Goal: Information Seeking & Learning: Check status

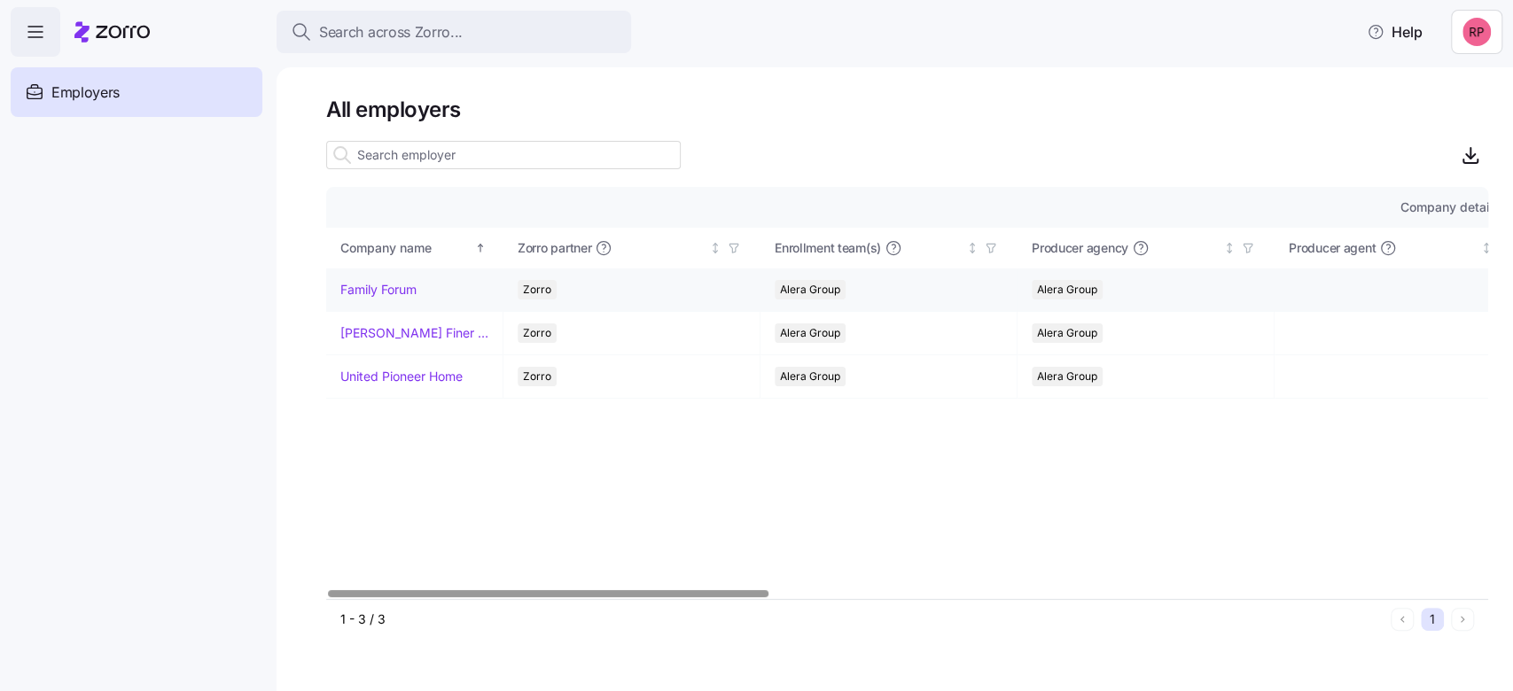
click at [361, 287] on link "Family Forum" at bounding box center [378, 290] width 76 height 18
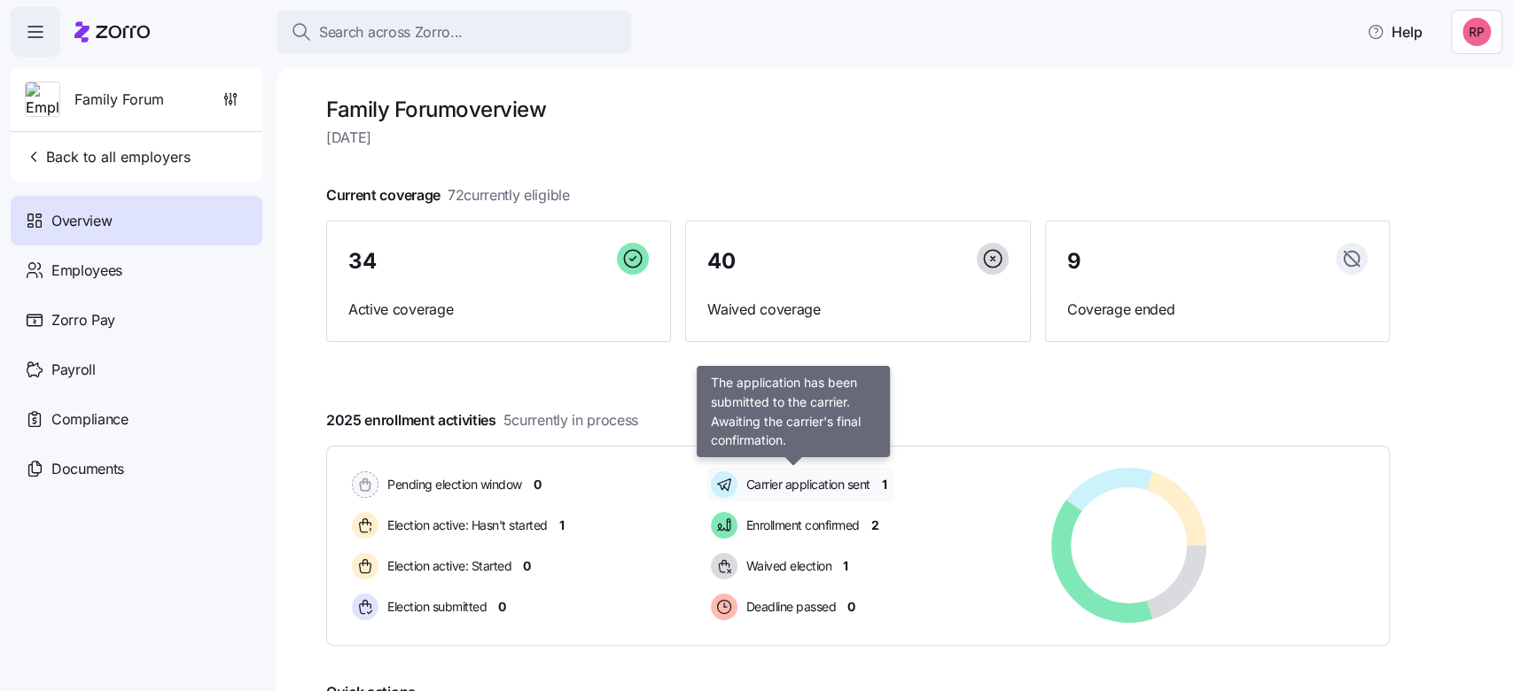
click at [813, 486] on span "Carrier application sent" at bounding box center [805, 485] width 129 height 18
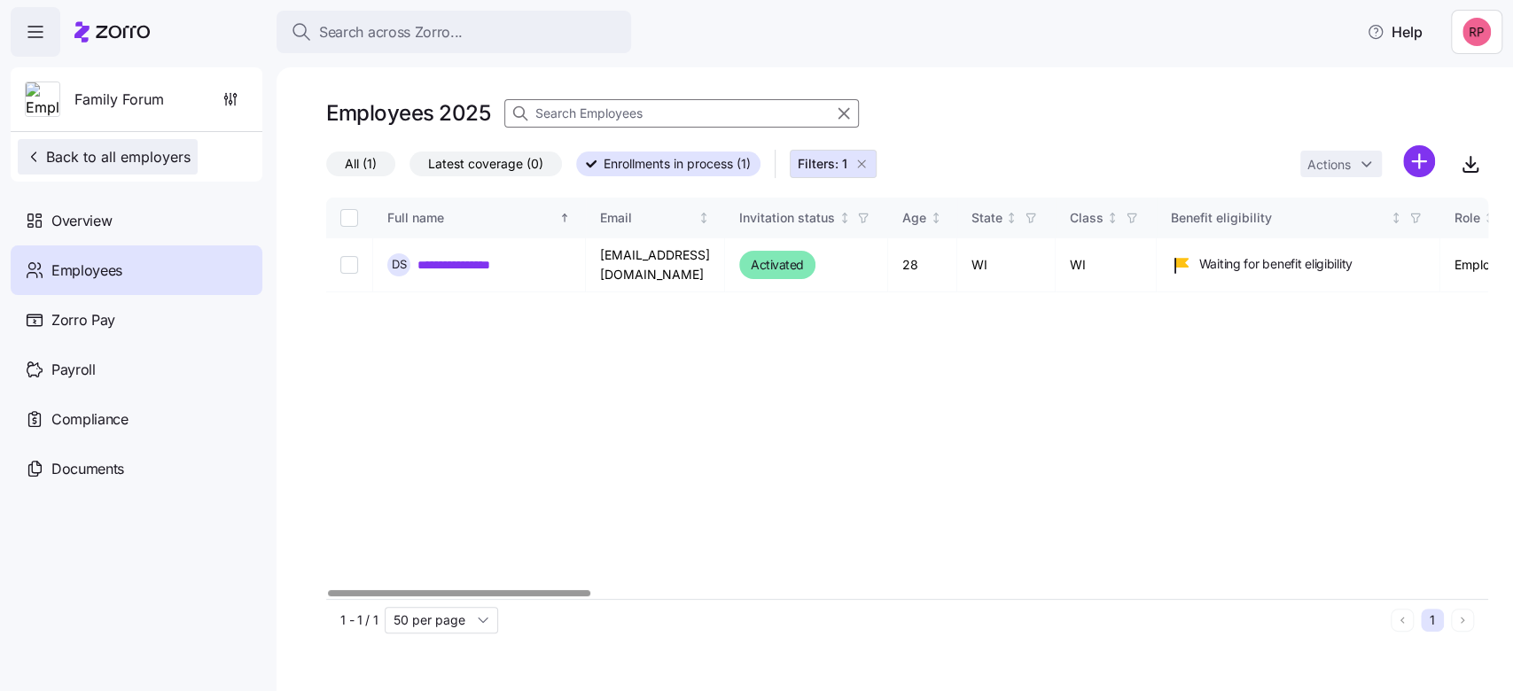
click at [90, 161] on span "Back to all employers" at bounding box center [108, 156] width 166 height 21
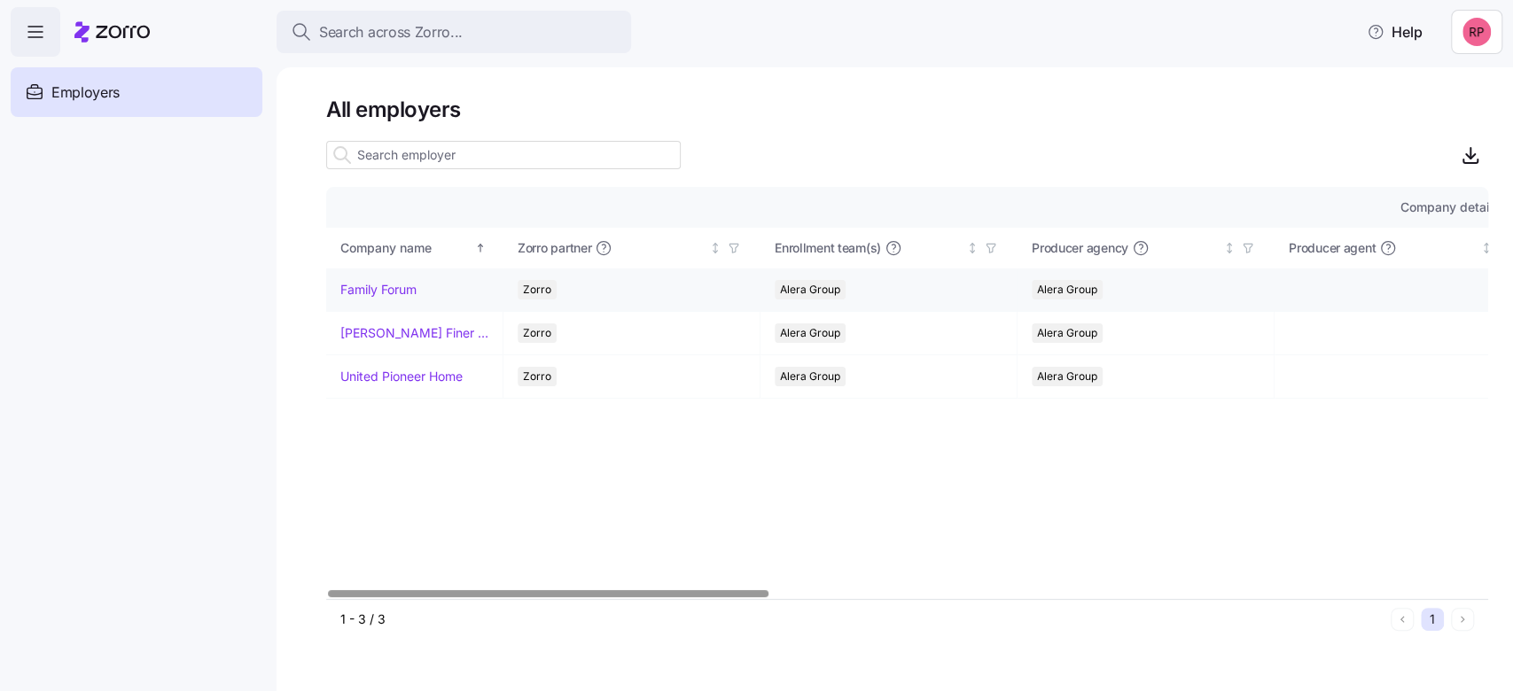
click at [347, 290] on link "Family Forum" at bounding box center [378, 290] width 76 height 18
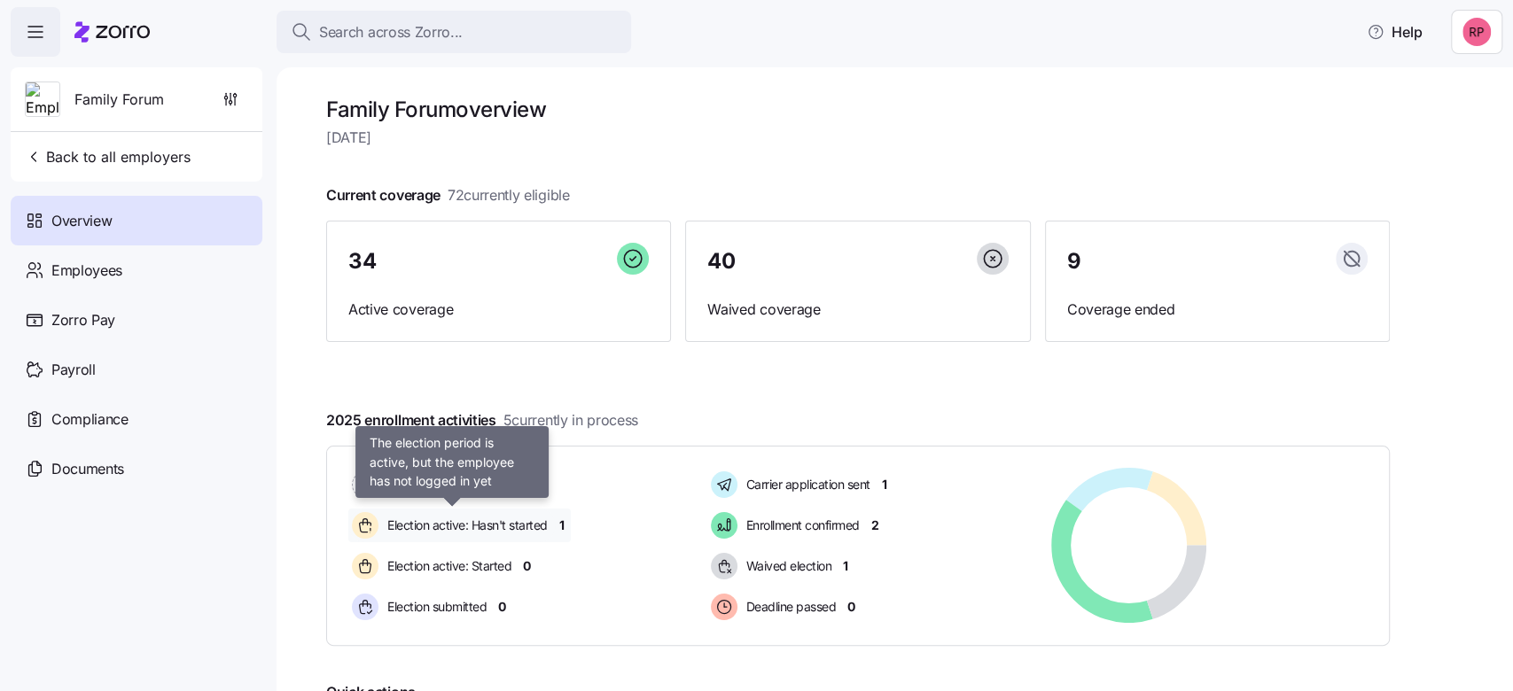
click at [489, 519] on span "Election active: Hasn't started" at bounding box center [465, 526] width 166 height 18
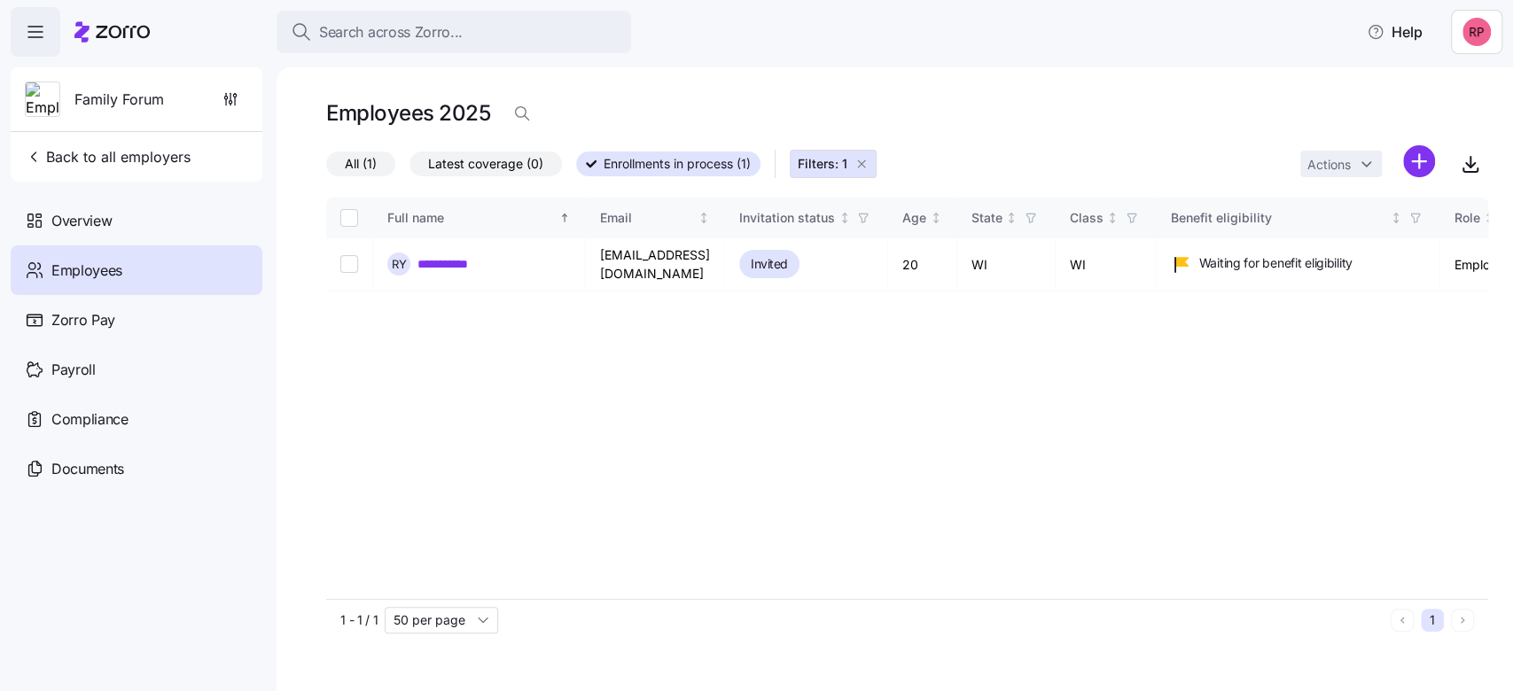
click at [866, 167] on icon "button" at bounding box center [861, 164] width 14 height 14
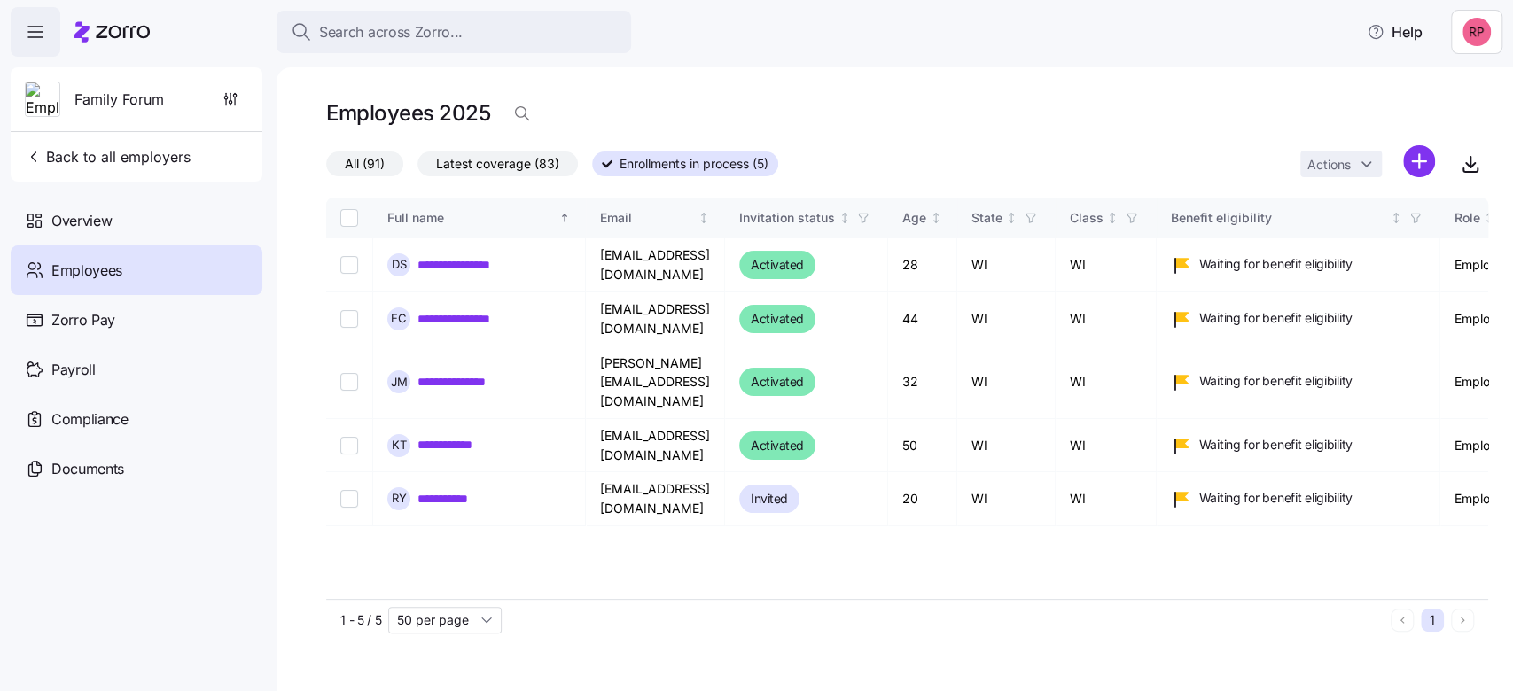
click at [351, 159] on span "All (91)" at bounding box center [365, 163] width 40 height 23
click at [326, 168] on input "All (91)" at bounding box center [326, 168] width 0 height 0
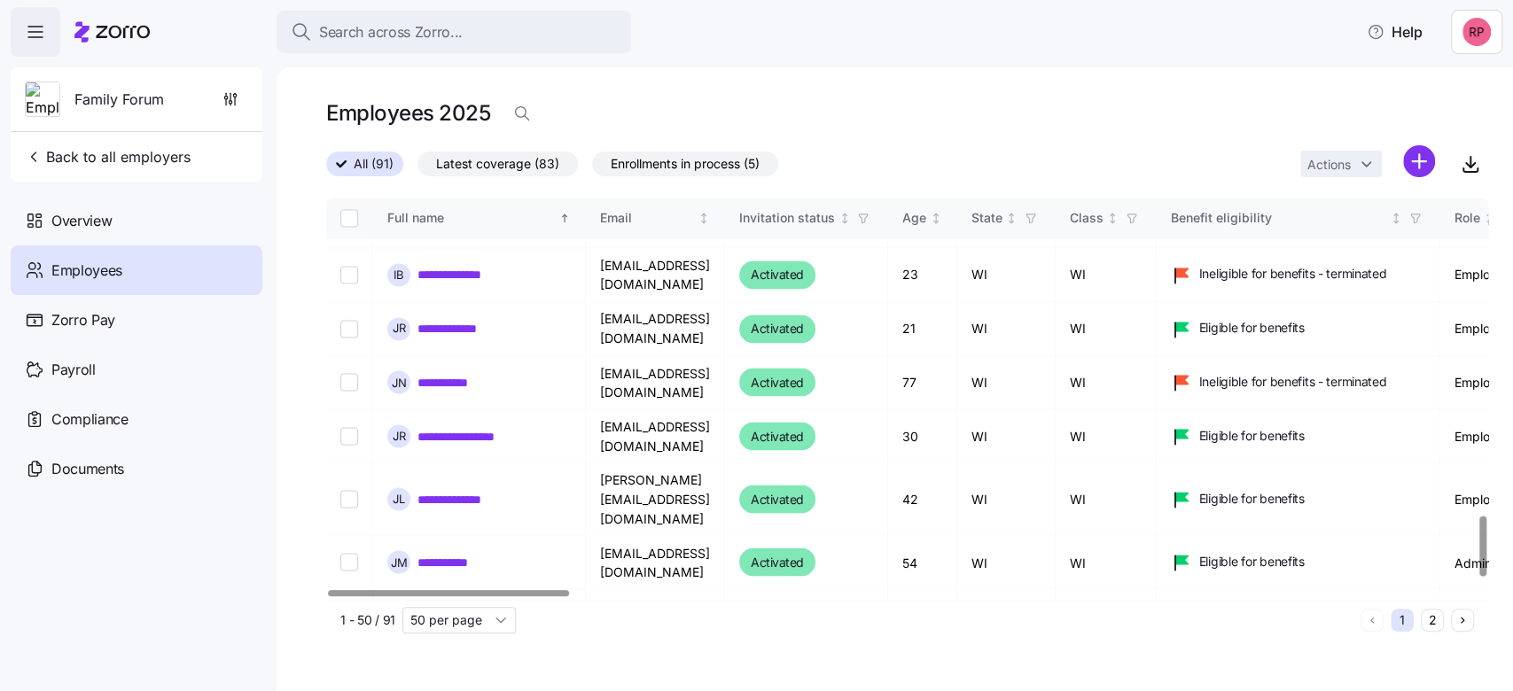
scroll to position [2176, 0]
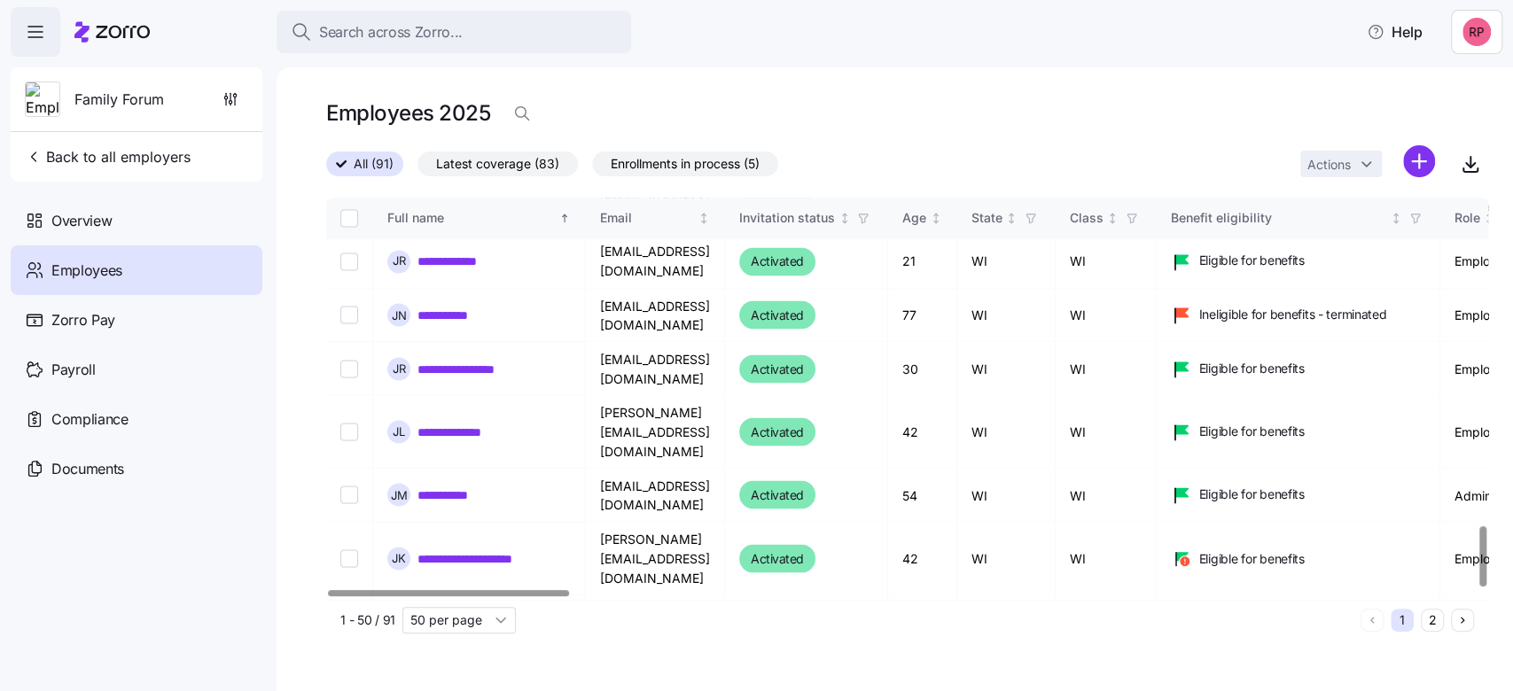
click at [1424, 616] on button "2" at bounding box center [1431, 620] width 23 height 23
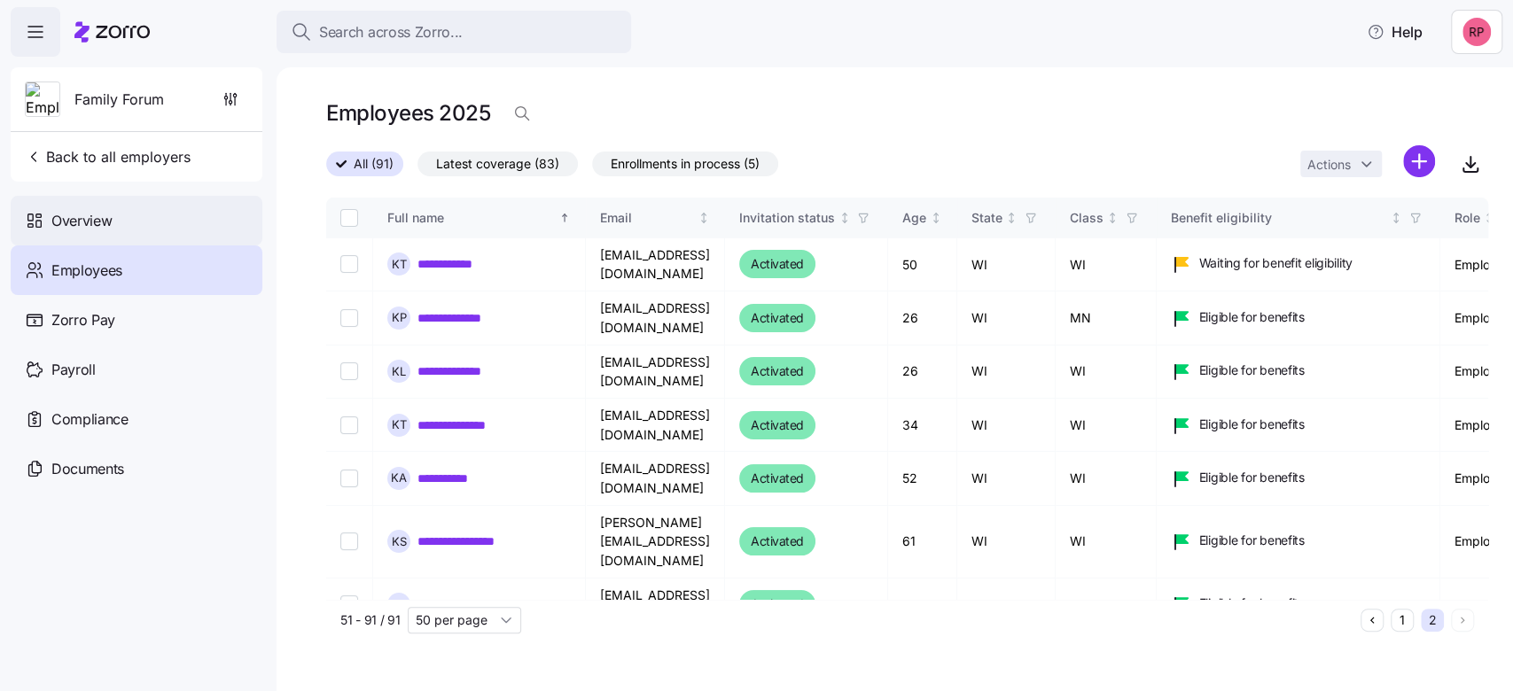
click at [57, 220] on span "Overview" at bounding box center [81, 221] width 60 height 22
click at [81, 220] on span "Overview" at bounding box center [81, 221] width 60 height 22
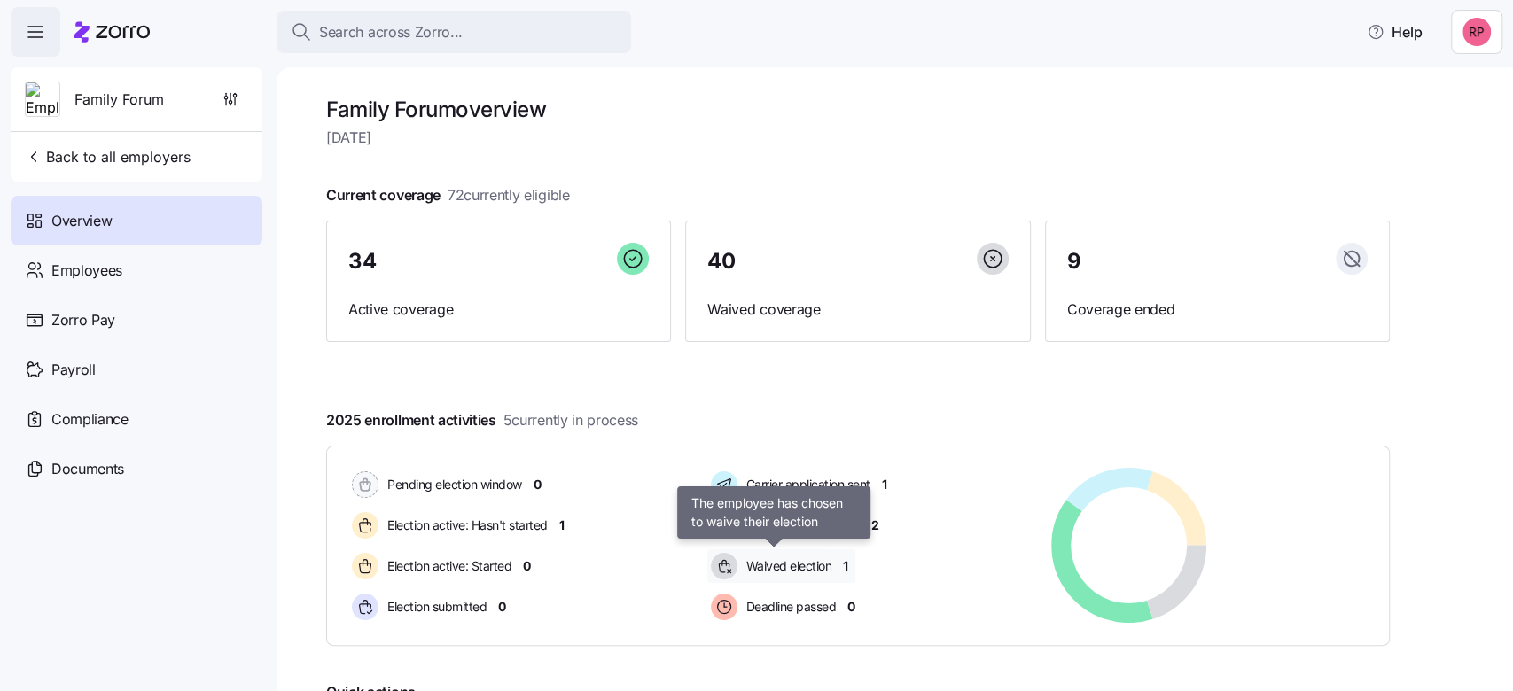
click at [811, 564] on span "Waived election" at bounding box center [786, 566] width 91 height 18
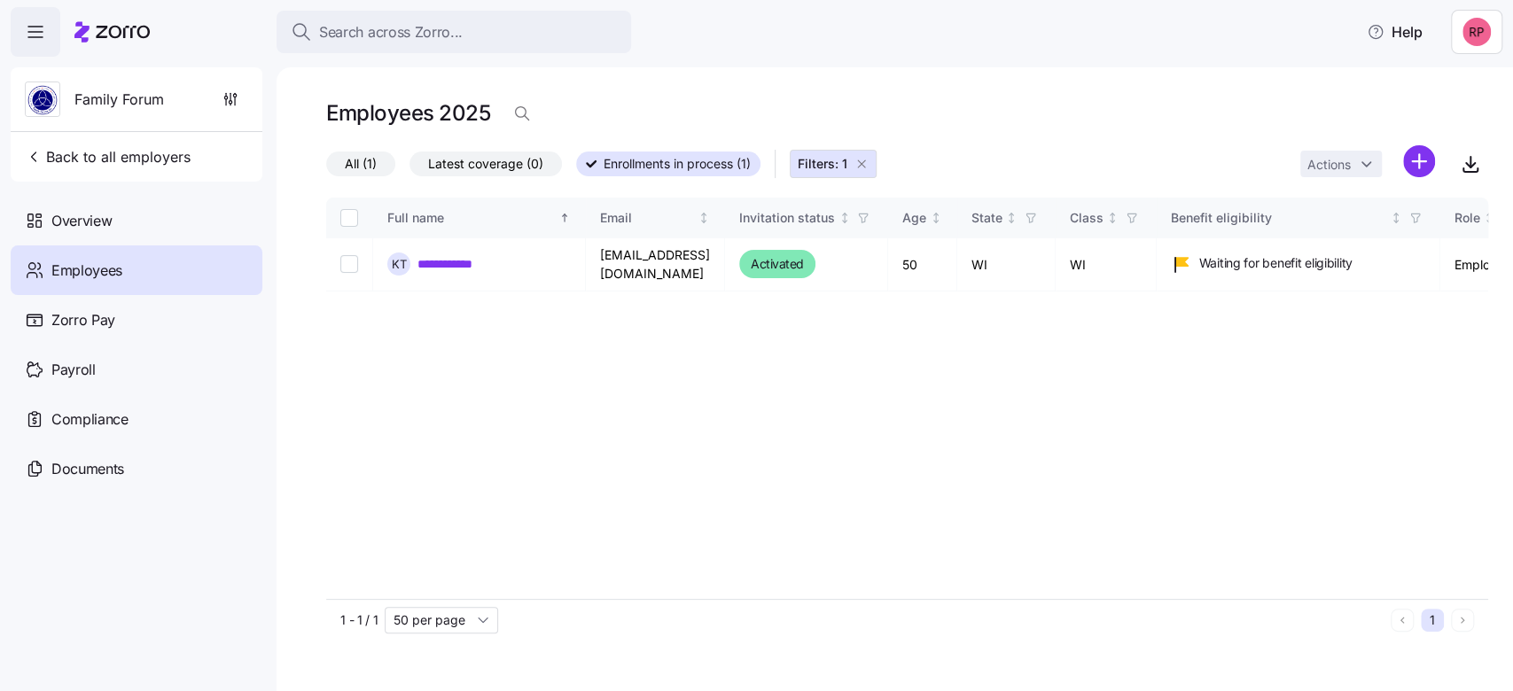
click at [863, 166] on icon "button" at bounding box center [861, 164] width 14 height 14
